Goal: Transaction & Acquisition: Purchase product/service

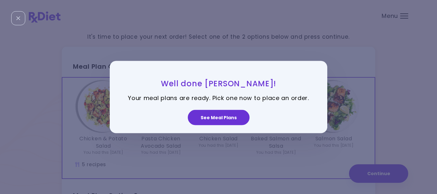
drag, startPoint x: 221, startPoint y: 117, endPoint x: 224, endPoint y: 116, distance: 3.6
click at [221, 117] on button "See Meal Plans" at bounding box center [219, 117] width 62 height 15
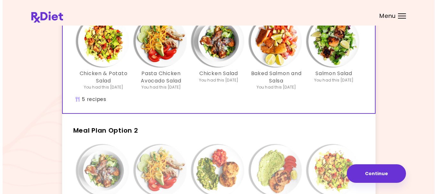
scroll to position [128, 0]
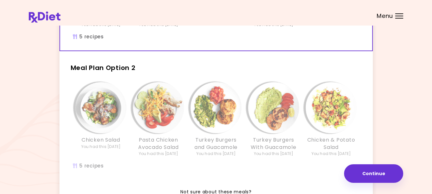
click at [186, 122] on div "Pasta Chicken Avocado Salad You had this [DATE]" at bounding box center [159, 119] width 58 height 74
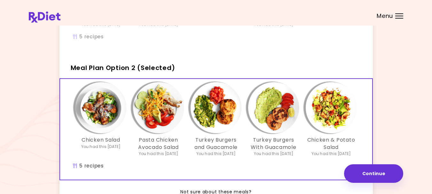
click at [334, 105] on img "Info - Chicken & Potato Salad - Meal Plan Option 2 (Selected)" at bounding box center [331, 107] width 51 height 51
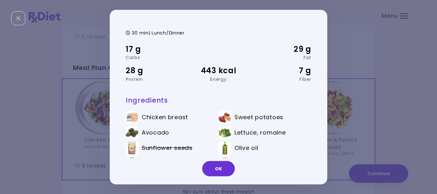
scroll to position [0, 0]
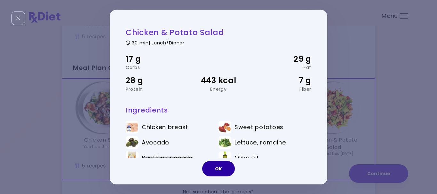
click at [216, 167] on button "OK" at bounding box center [218, 168] width 33 height 15
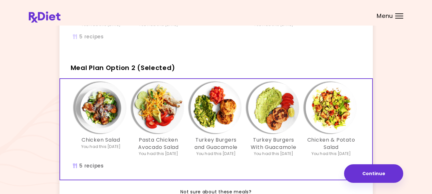
click at [157, 102] on img "Info - Pasta Chicken Avocado Salad - Meal Plan Option 2 (Selected)" at bounding box center [158, 107] width 51 height 51
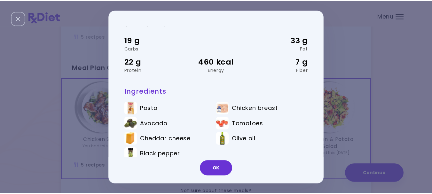
scroll to position [28, 0]
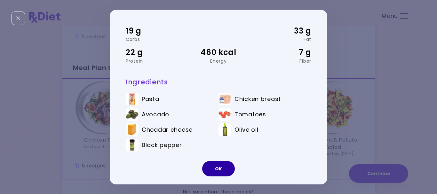
click at [221, 166] on button "OK" at bounding box center [218, 168] width 33 height 15
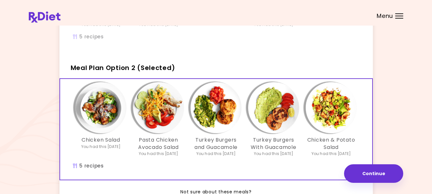
click at [99, 105] on img "Info - Chicken Salad - Meal Plan Option 2 (Selected)" at bounding box center [100, 107] width 51 height 51
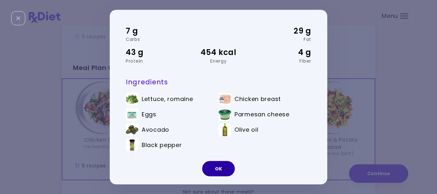
click at [217, 169] on button "OK" at bounding box center [218, 168] width 33 height 15
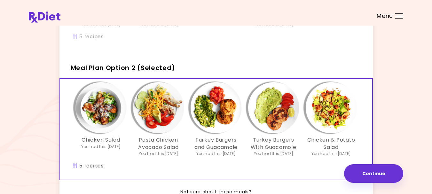
click at [214, 139] on h3 "Turkey Burgers and Guacamole" at bounding box center [216, 144] width 51 height 14
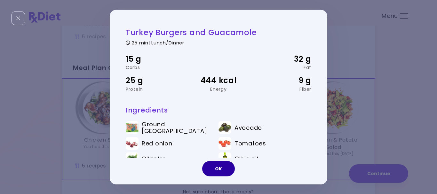
click at [220, 166] on button "OK" at bounding box center [218, 168] width 33 height 15
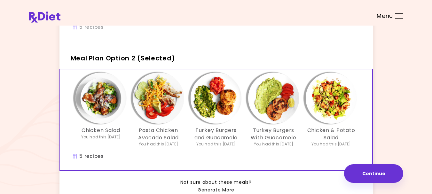
scroll to position [152, 0]
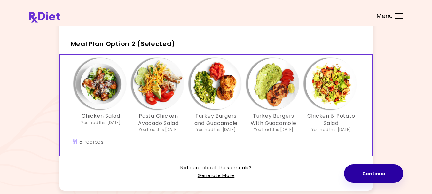
click at [360, 171] on button "Continue" at bounding box center [373, 173] width 59 height 19
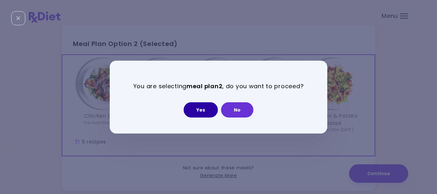
click at [201, 109] on button "Yes" at bounding box center [200, 109] width 34 height 15
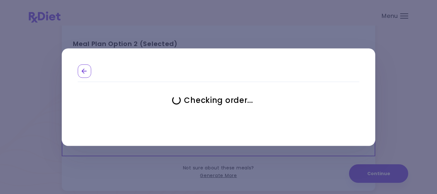
select select "**********"
select select "*"
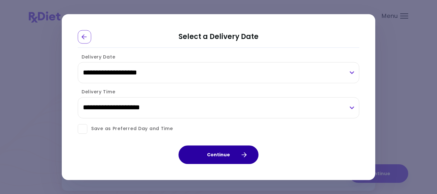
click at [216, 152] on button "Continue" at bounding box center [218, 154] width 80 height 19
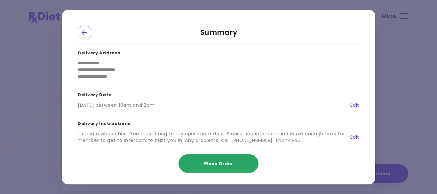
click at [212, 162] on span "Place Order" at bounding box center [218, 163] width 29 height 6
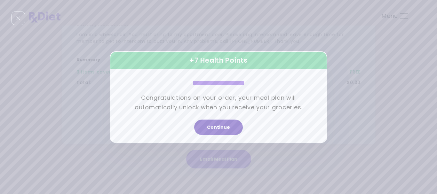
click at [208, 125] on button "Continue" at bounding box center [218, 127] width 49 height 15
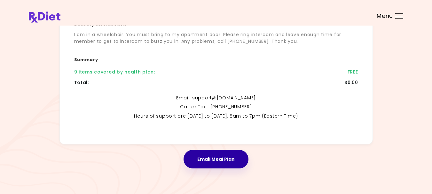
click at [216, 156] on button "Email Meal Plan" at bounding box center [215, 159] width 65 height 19
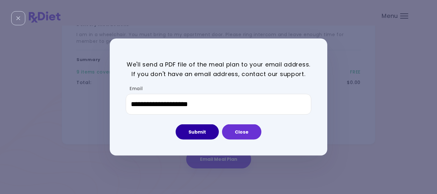
click at [196, 130] on button "Submit" at bounding box center [197, 131] width 43 height 15
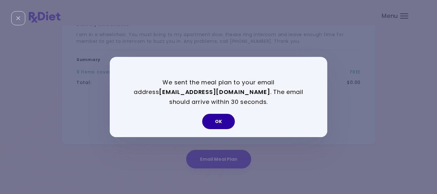
click at [216, 120] on button "OK" at bounding box center [218, 121] width 33 height 15
